Goal: Task Accomplishment & Management: Manage account settings

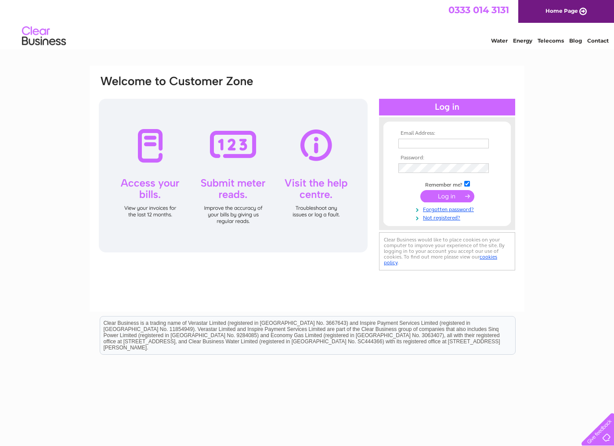
type input "info@ir-architects.co.uk"
click at [446, 195] on input "submit" at bounding box center [447, 196] width 54 height 12
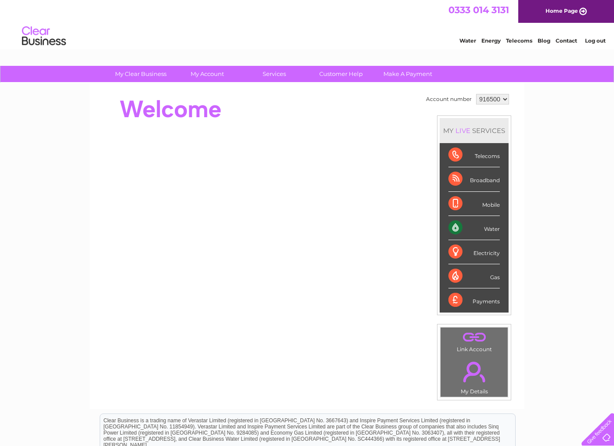
click at [494, 229] on div "Water" at bounding box center [473, 228] width 51 height 24
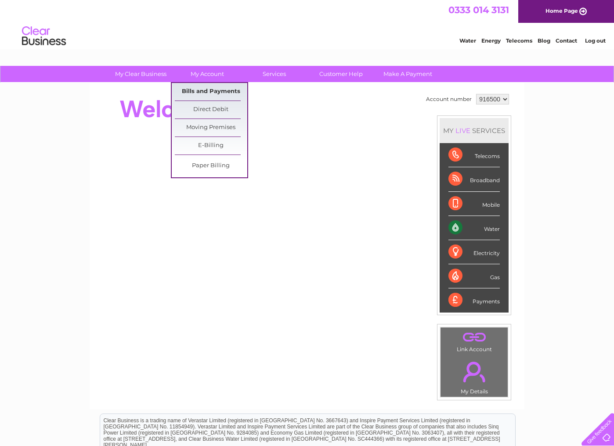
click at [203, 87] on link "Bills and Payments" at bounding box center [211, 92] width 72 height 18
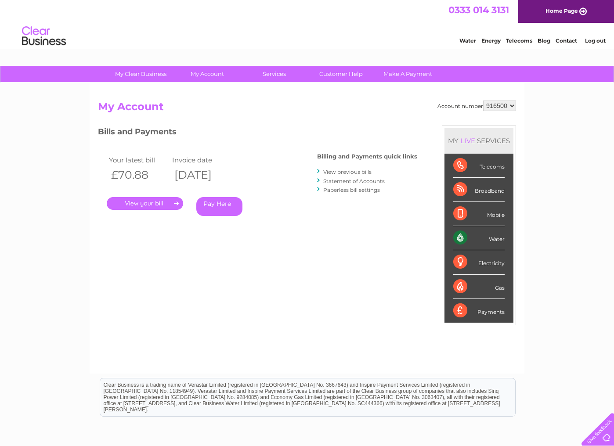
click at [151, 203] on link "." at bounding box center [145, 203] width 76 height 13
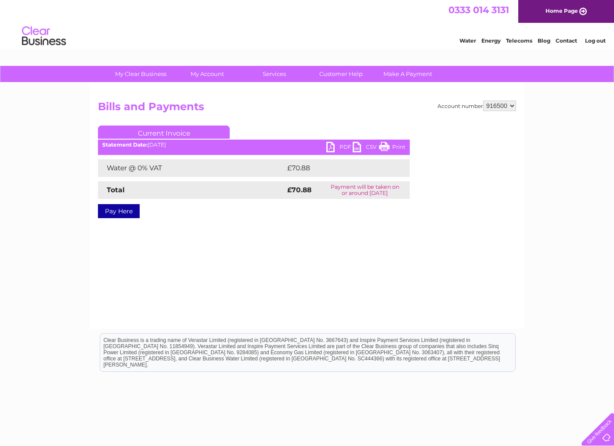
click at [333, 148] on link "PDF" at bounding box center [339, 148] width 26 height 13
